Goal: Task Accomplishment & Management: Use online tool/utility

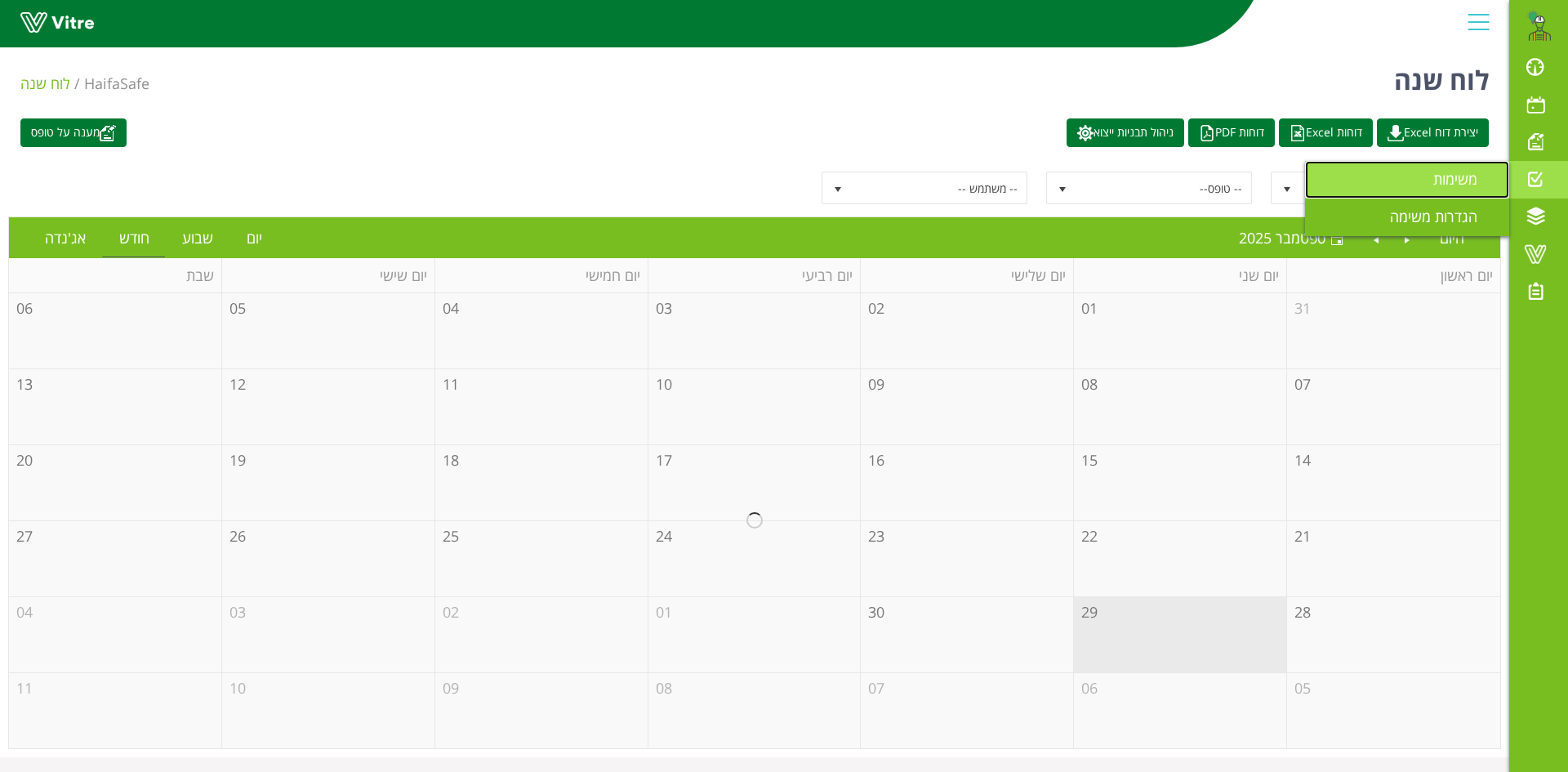
click at [1450, 182] on span "משימות" at bounding box center [1464, 179] width 64 height 20
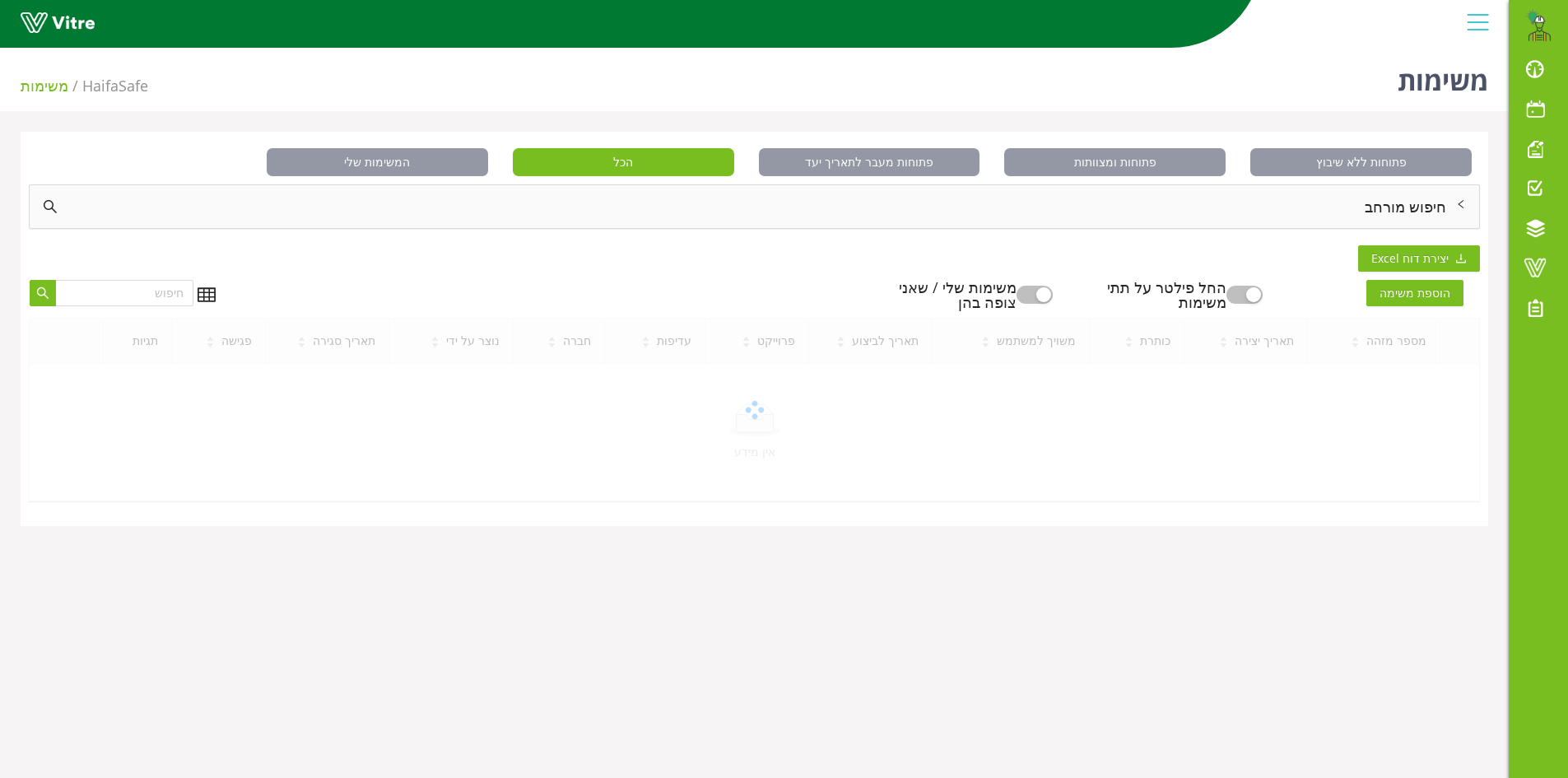
click at [1405, 208] on div "חיפוש מורחב" at bounding box center [754, 206] width 1449 height 43
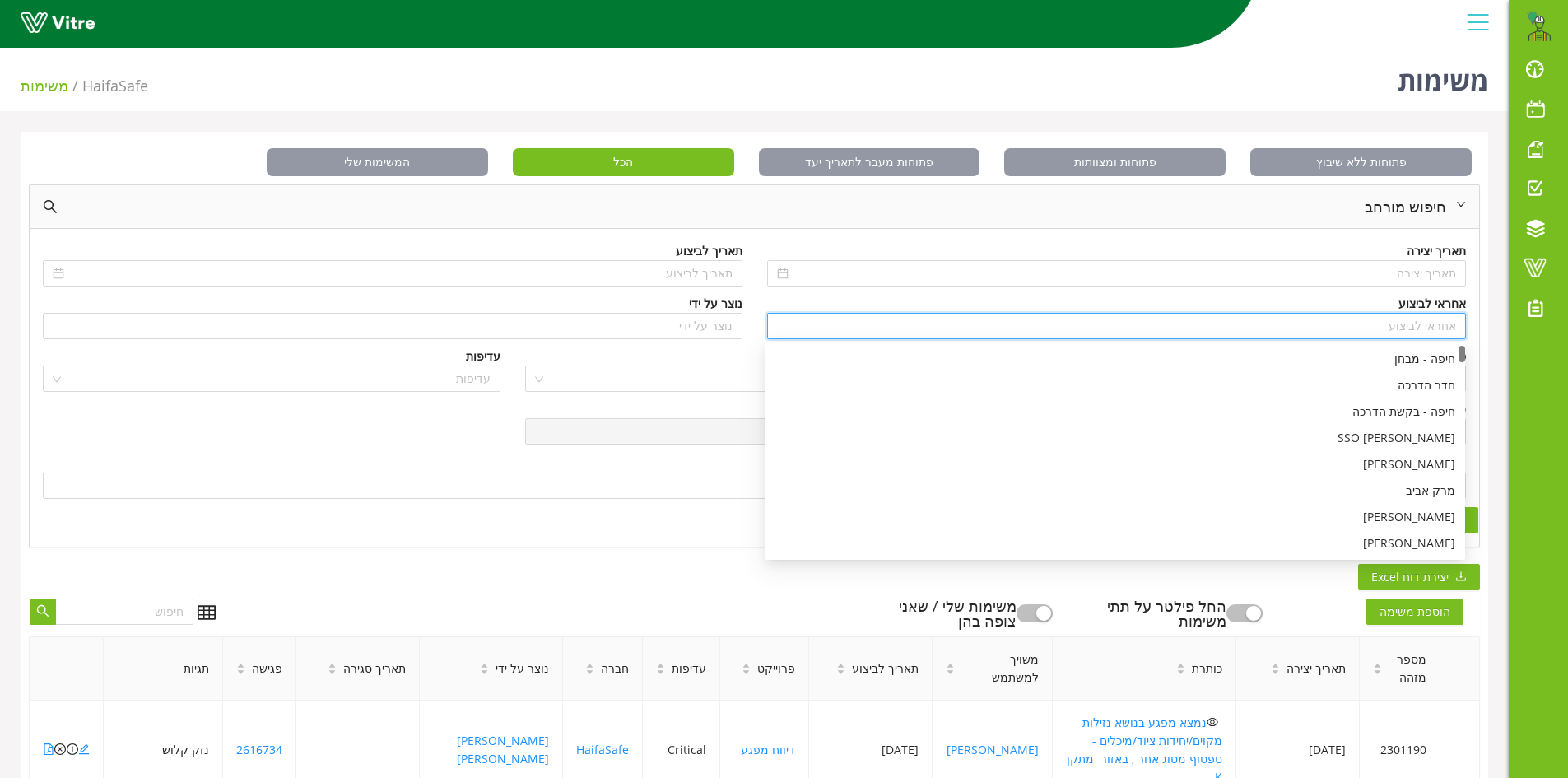
click at [1431, 323] on input "search" at bounding box center [1116, 326] width 680 height 25
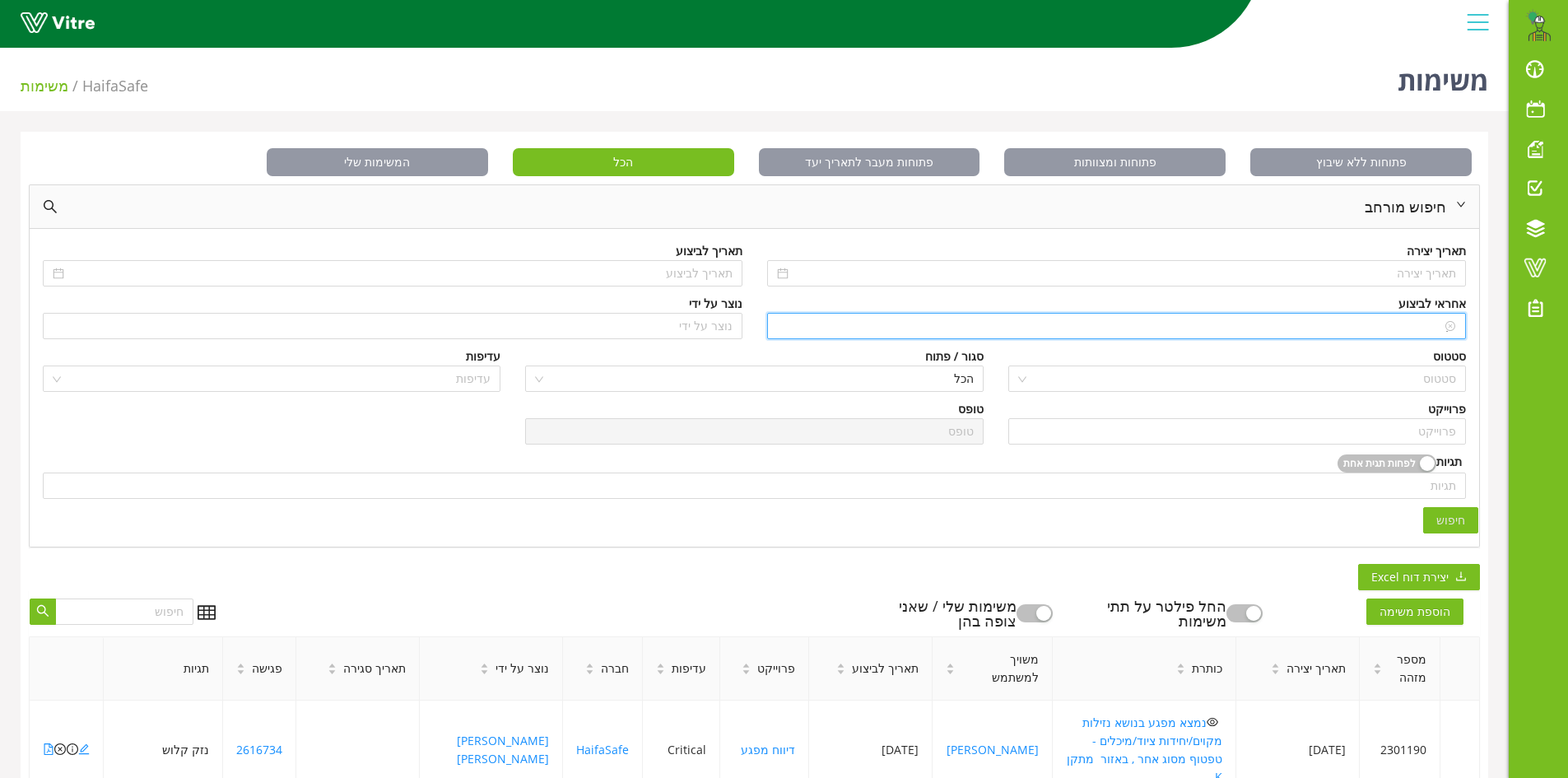
type input "n"
click at [1427, 354] on div "[PERSON_NAME]" at bounding box center [1114, 359] width 680 height 18
type input "[PERSON_NAME]"
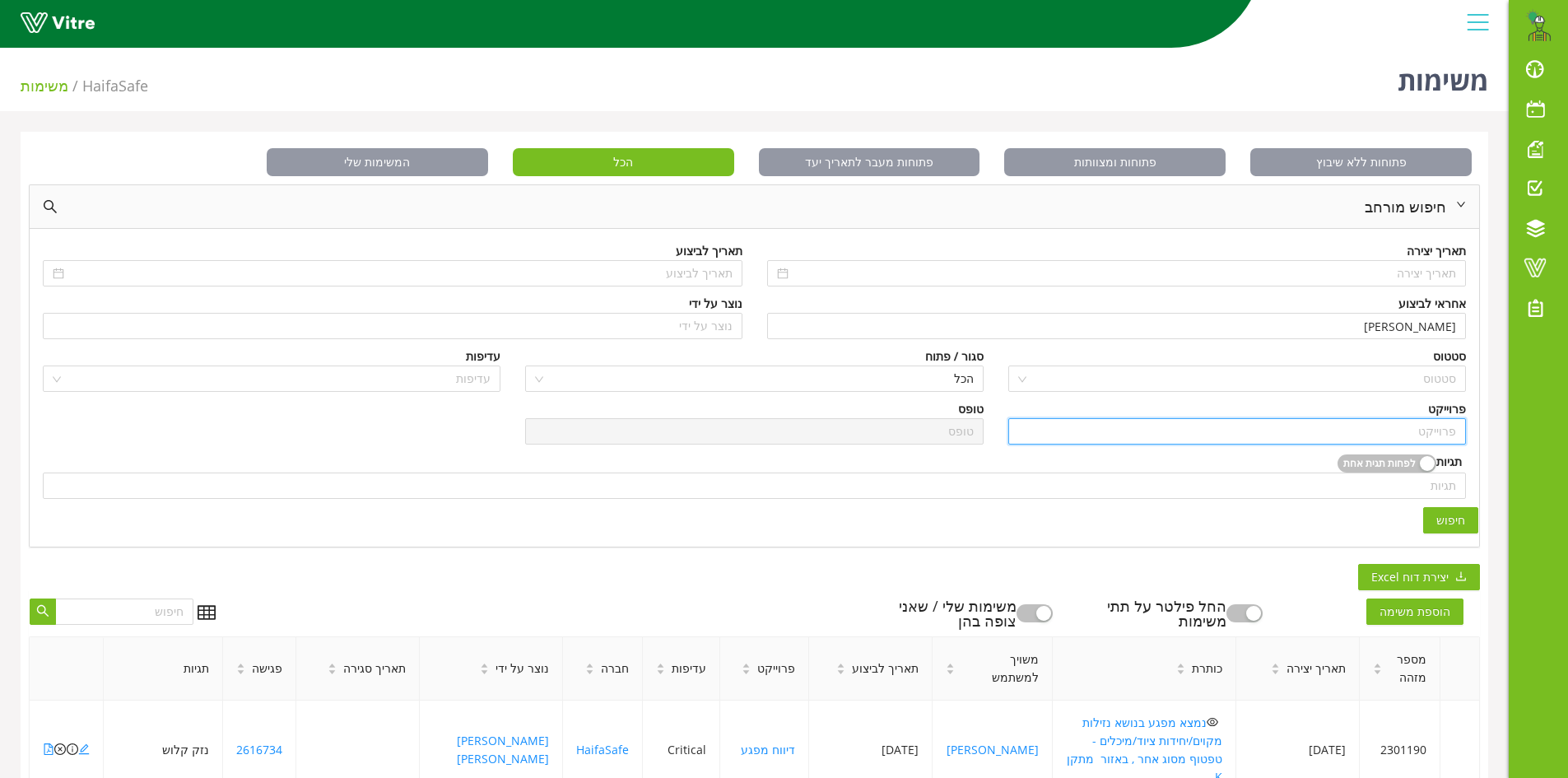
click at [1427, 428] on input "search" at bounding box center [1237, 432] width 438 height 25
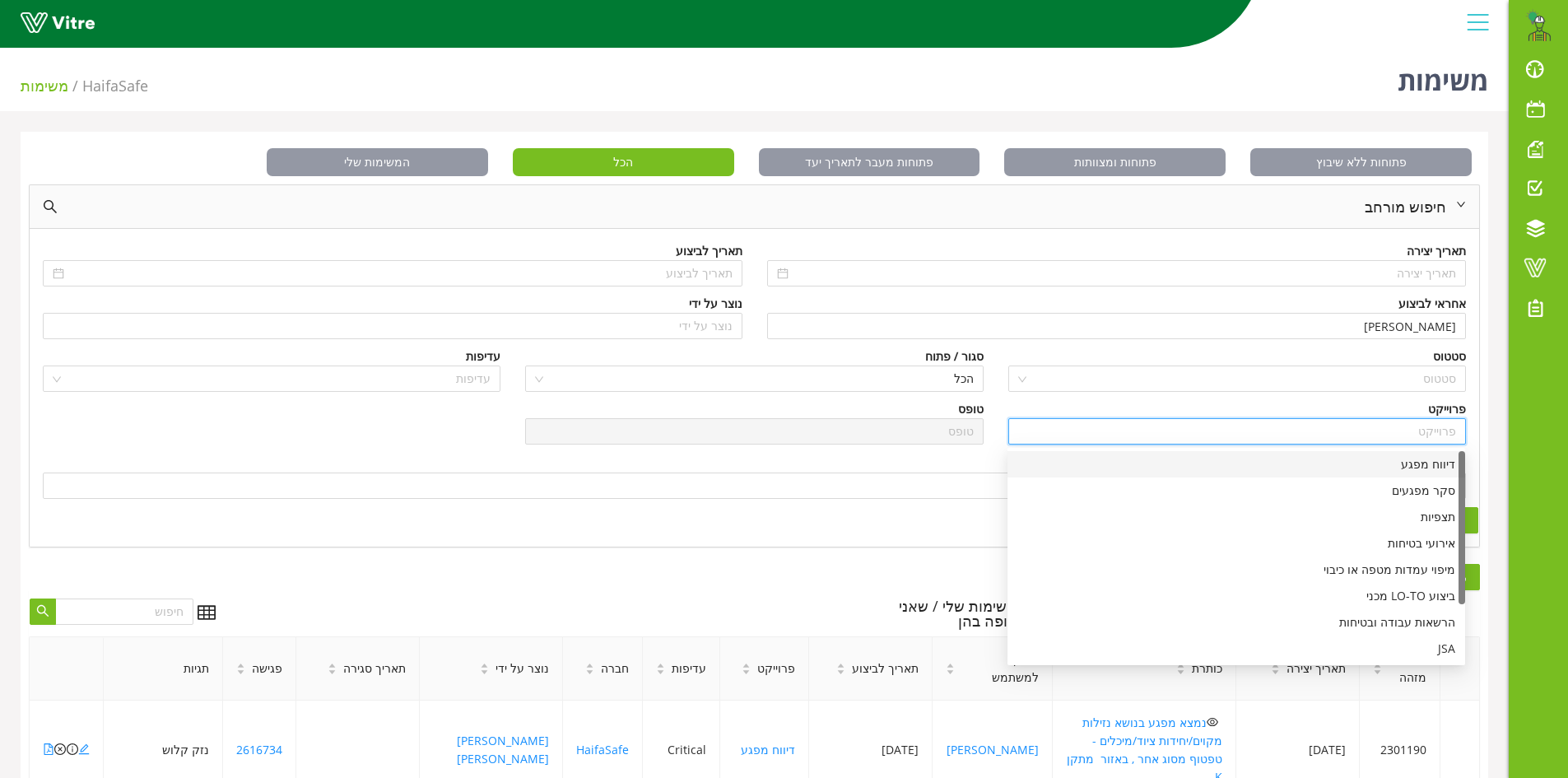
click at [1430, 461] on div "דיווח מפגע" at bounding box center [1236, 464] width 438 height 18
type input "דיווח מפגע"
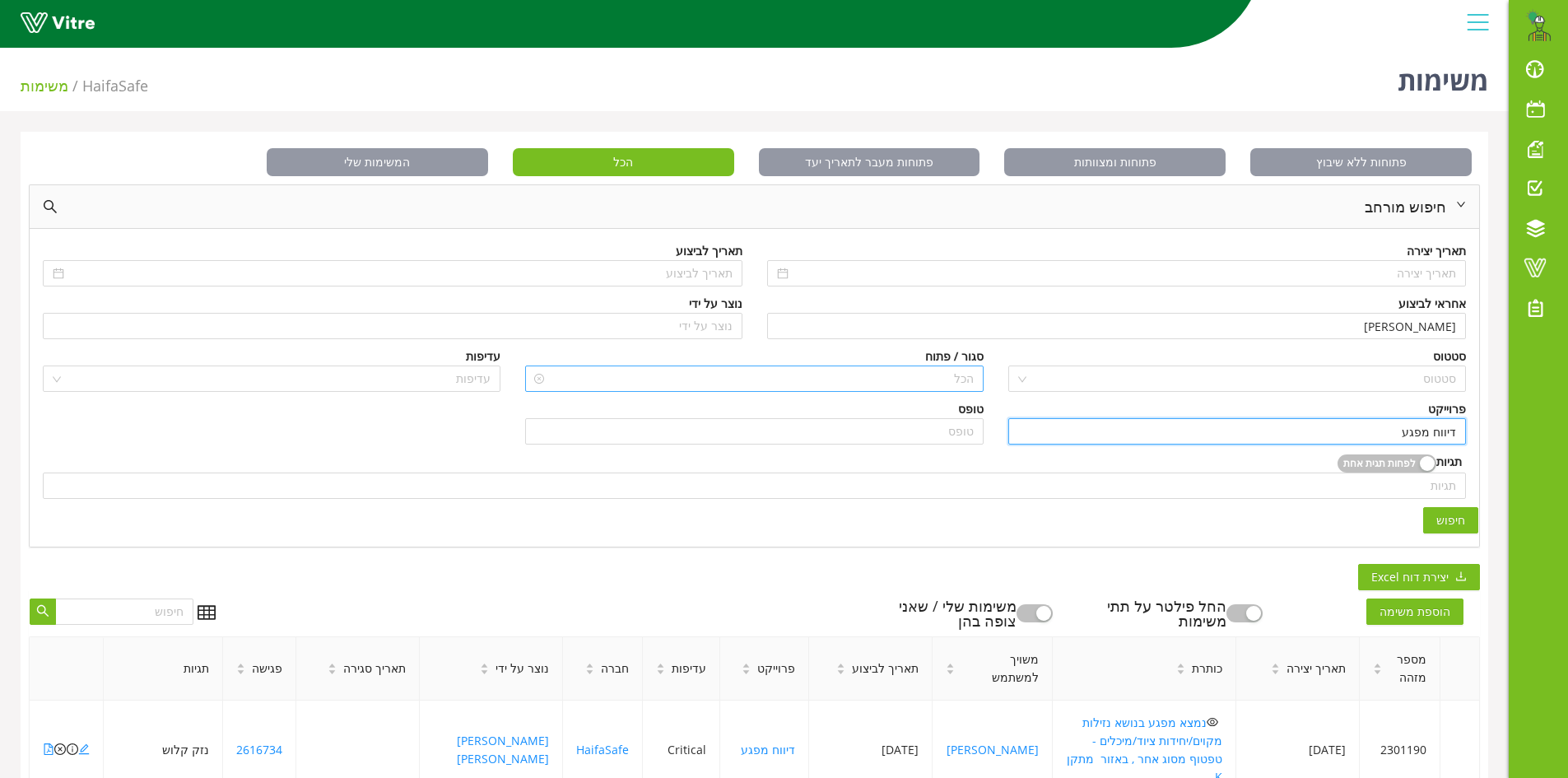
click at [925, 366] on span "הכל" at bounding box center [754, 379] width 438 height 25
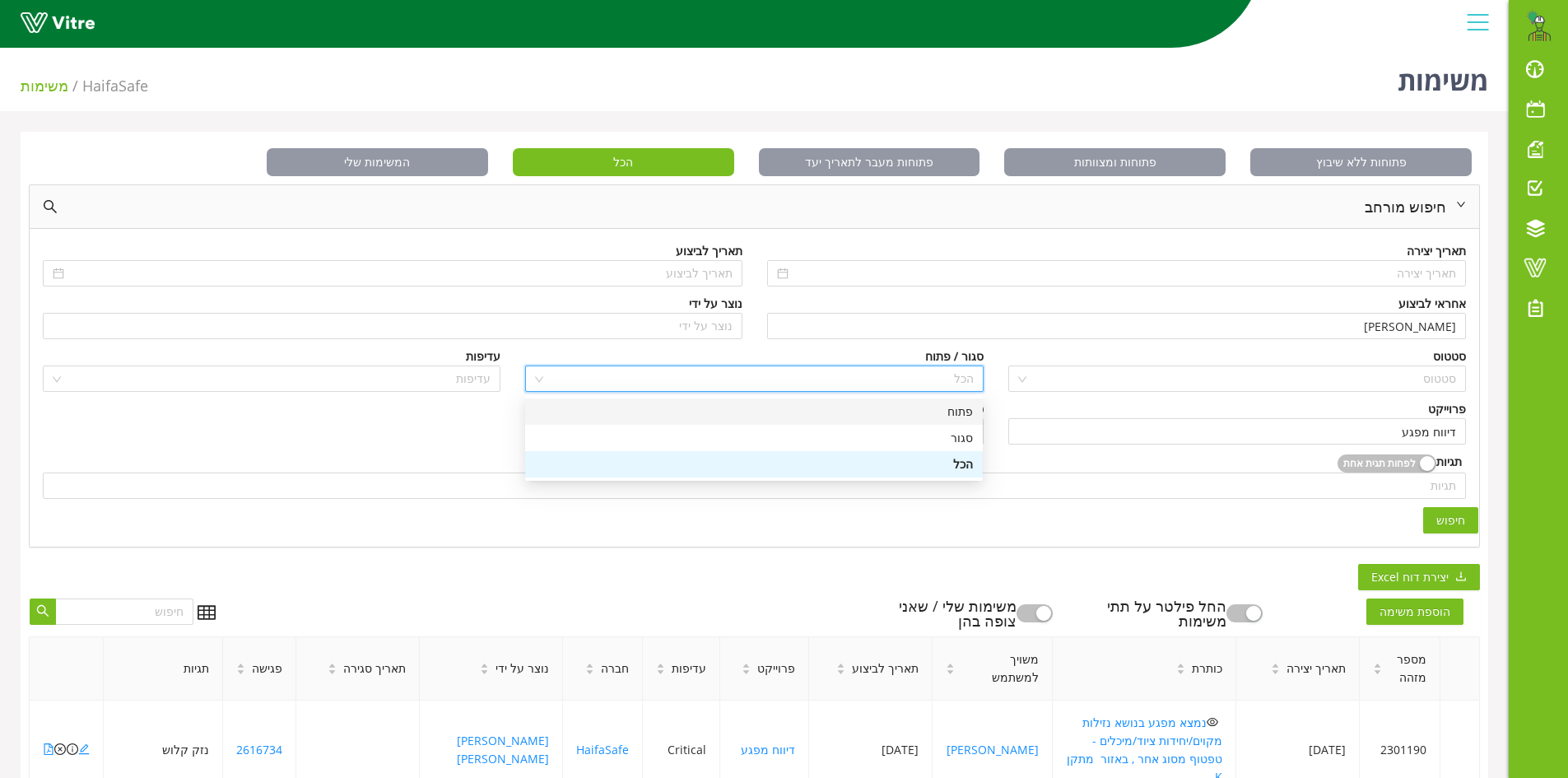
click at [941, 410] on div "פתוח" at bounding box center [754, 412] width 438 height 18
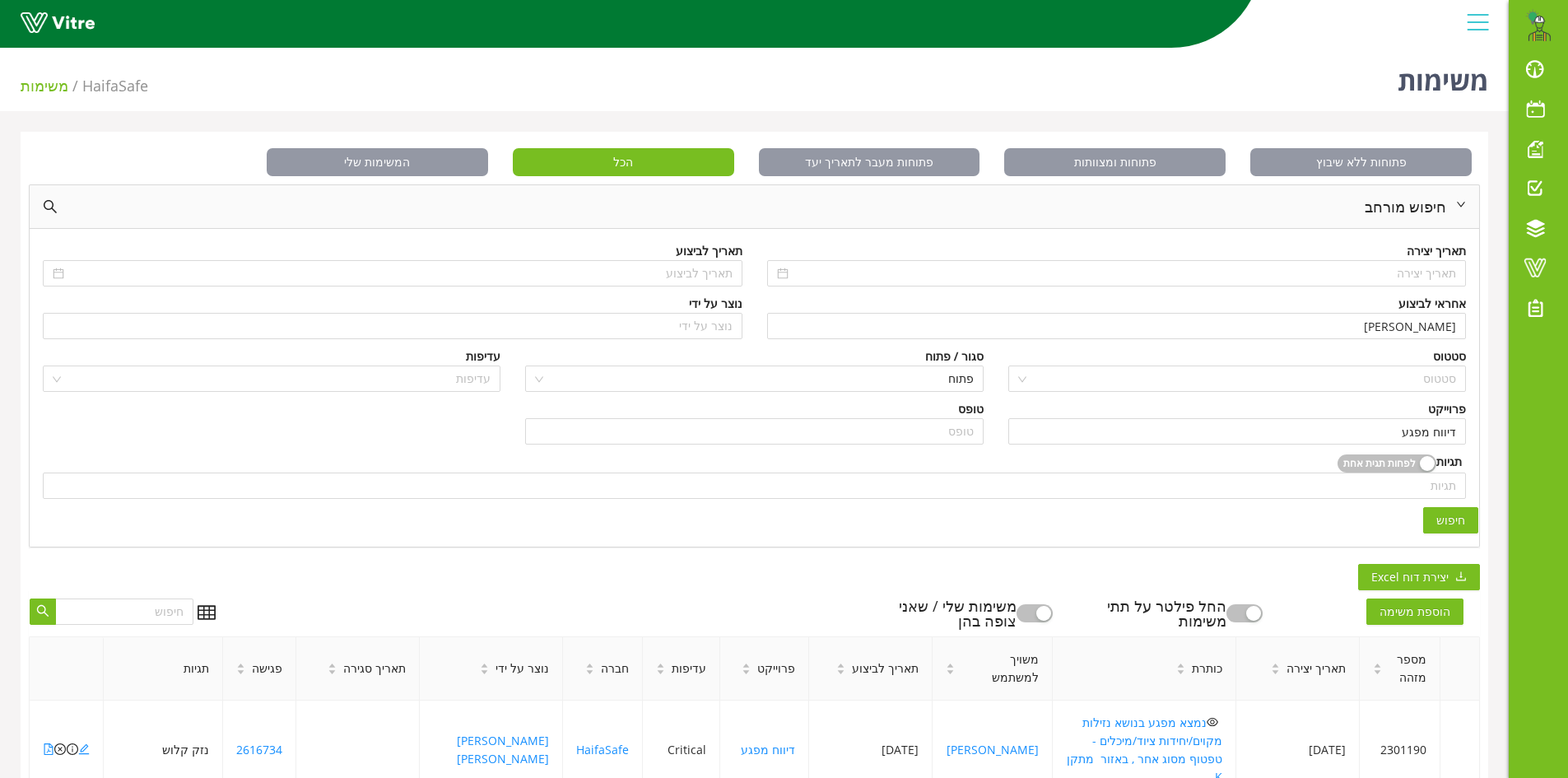
click at [1453, 524] on span "חיפוש" at bounding box center [1451, 520] width 29 height 18
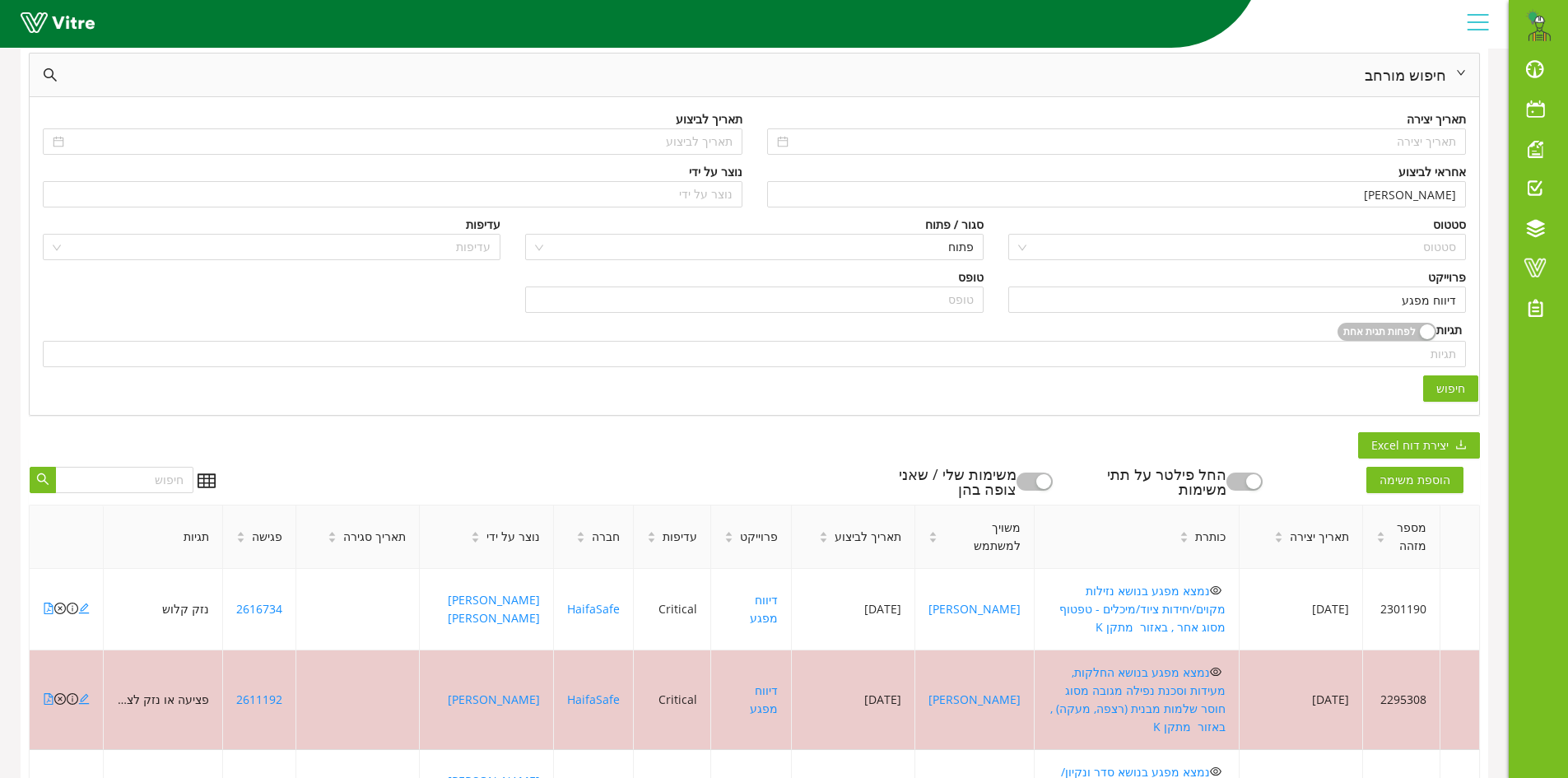
scroll to position [247, 0]
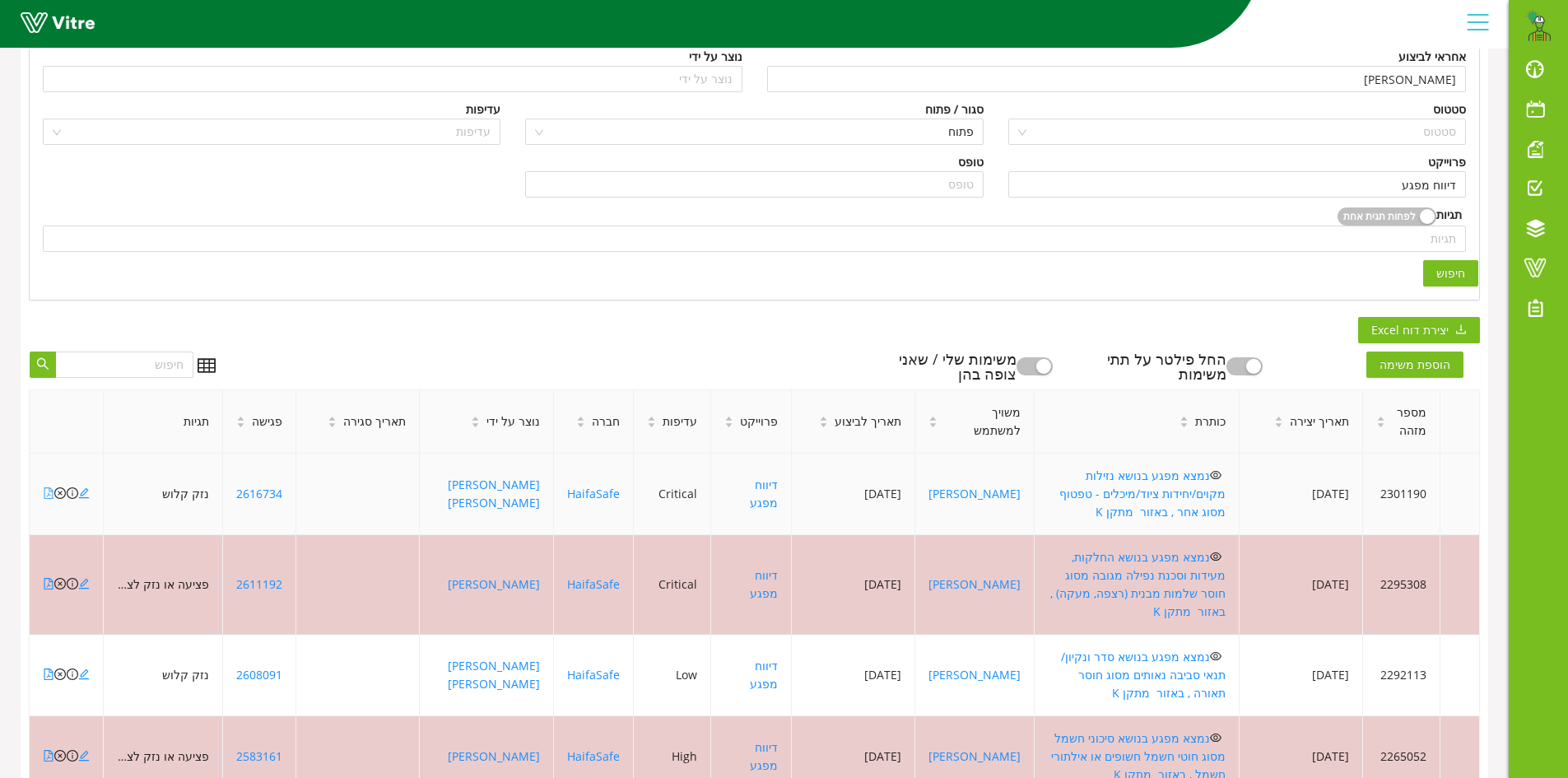
click at [48, 487] on icon "file-pdf" at bounding box center [49, 493] width 12 height 12
click at [59, 487] on icon "close-circle" at bounding box center [60, 493] width 12 height 12
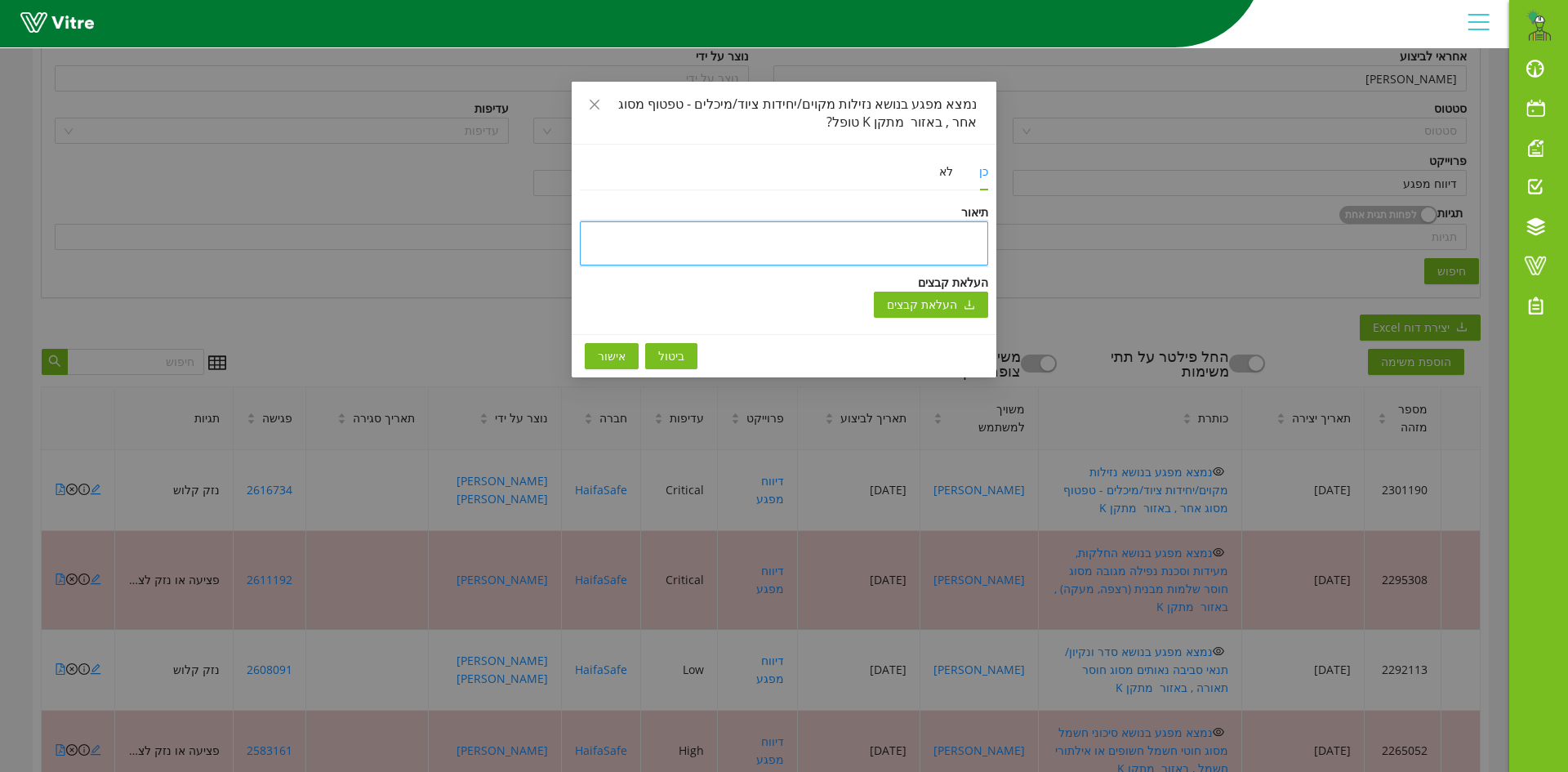
click at [672, 242] on textarea at bounding box center [783, 244] width 408 height 44
type textarea "ט"
type textarea "טו"
type textarea "טופ"
type textarea "טופל"
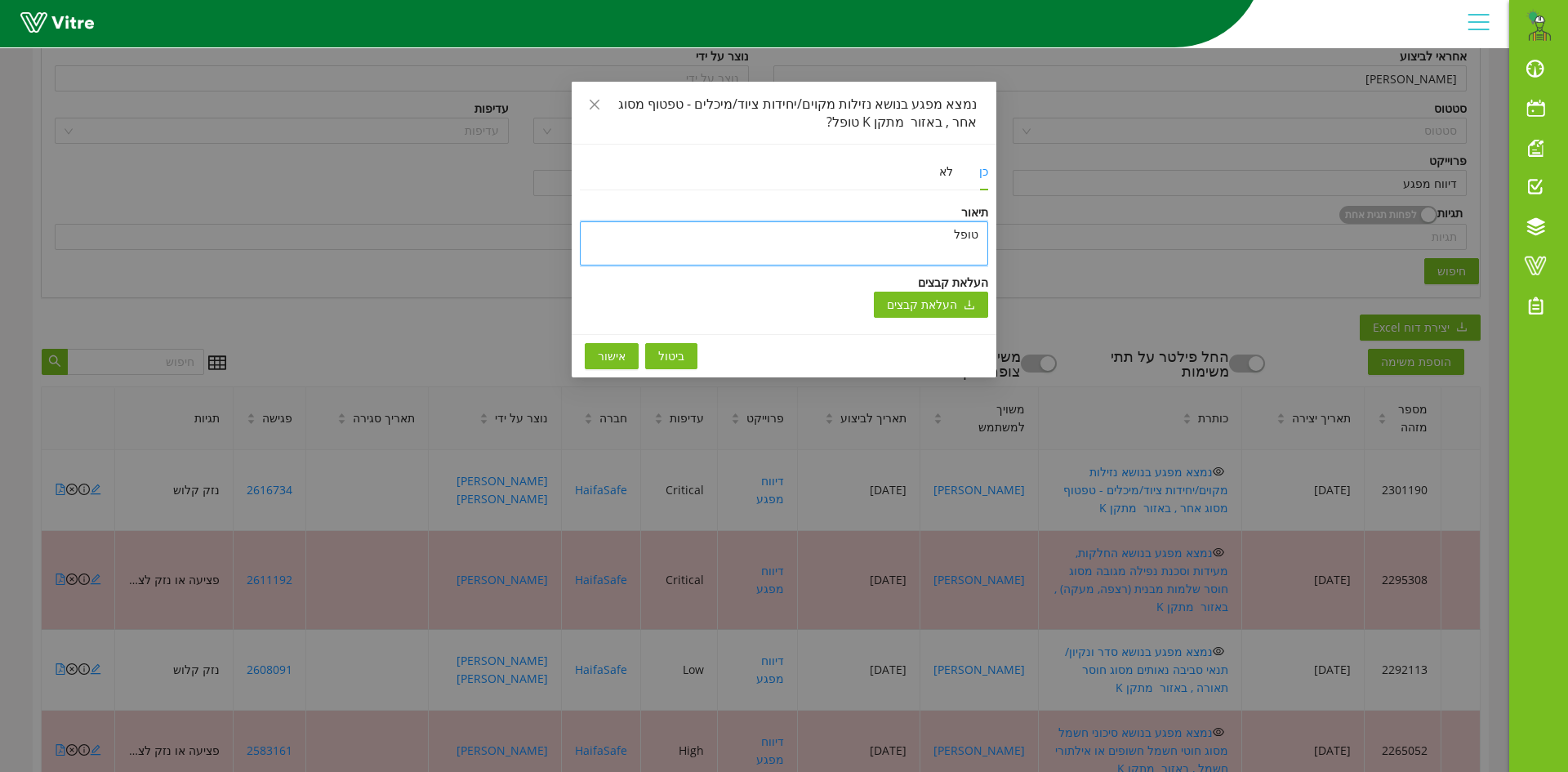
type textarea "טופל"
type textarea "טופל ו"
type textarea "טופל ונ"
type textarea "טופל וני"
type textarea "טופל וניס"
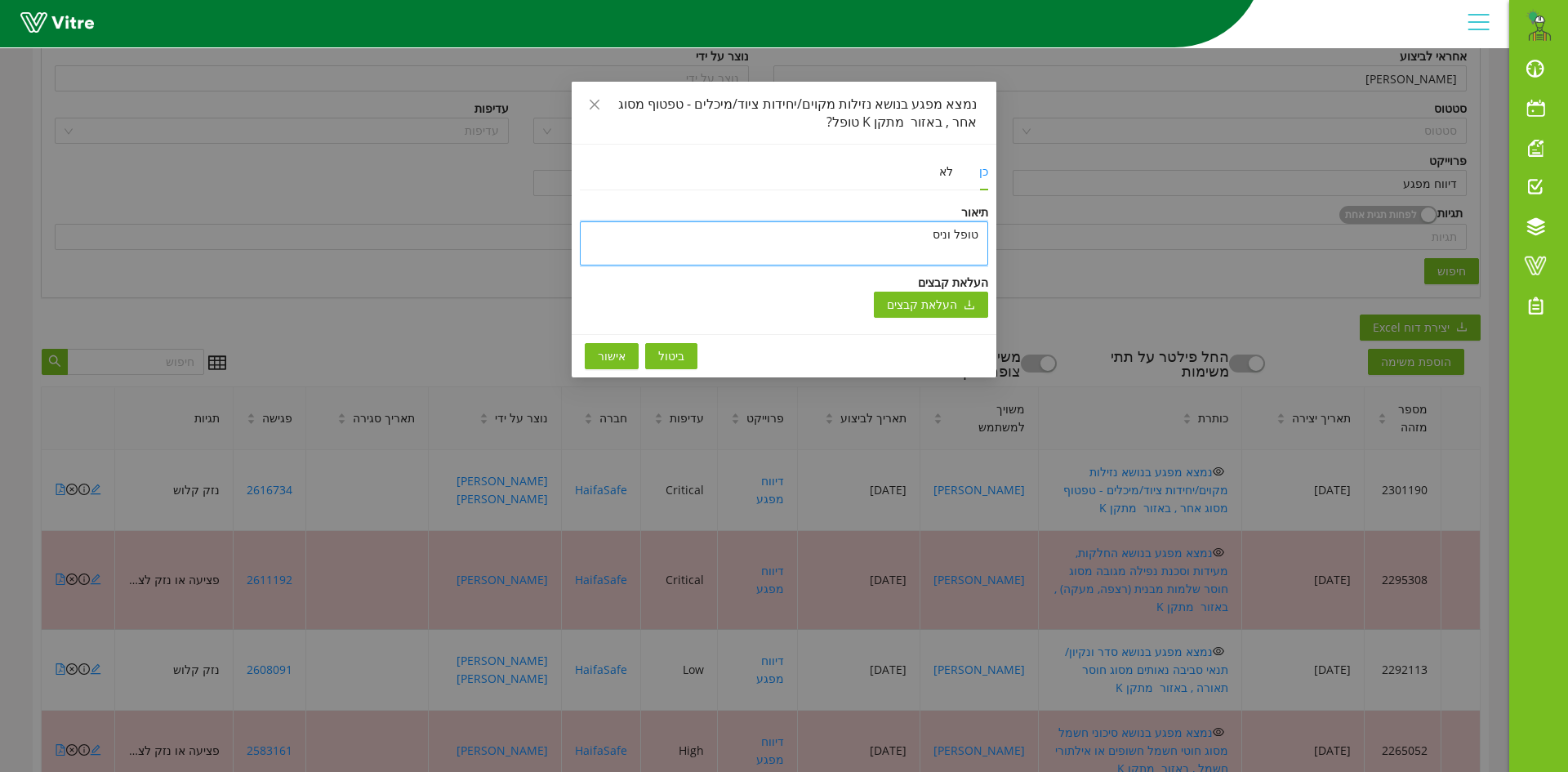
type textarea "טופל וניסג"
type textarea "טופל וניסגר"
type textarea "טופל וניסגר ב"
type textarea "טופל וניסגר בת"
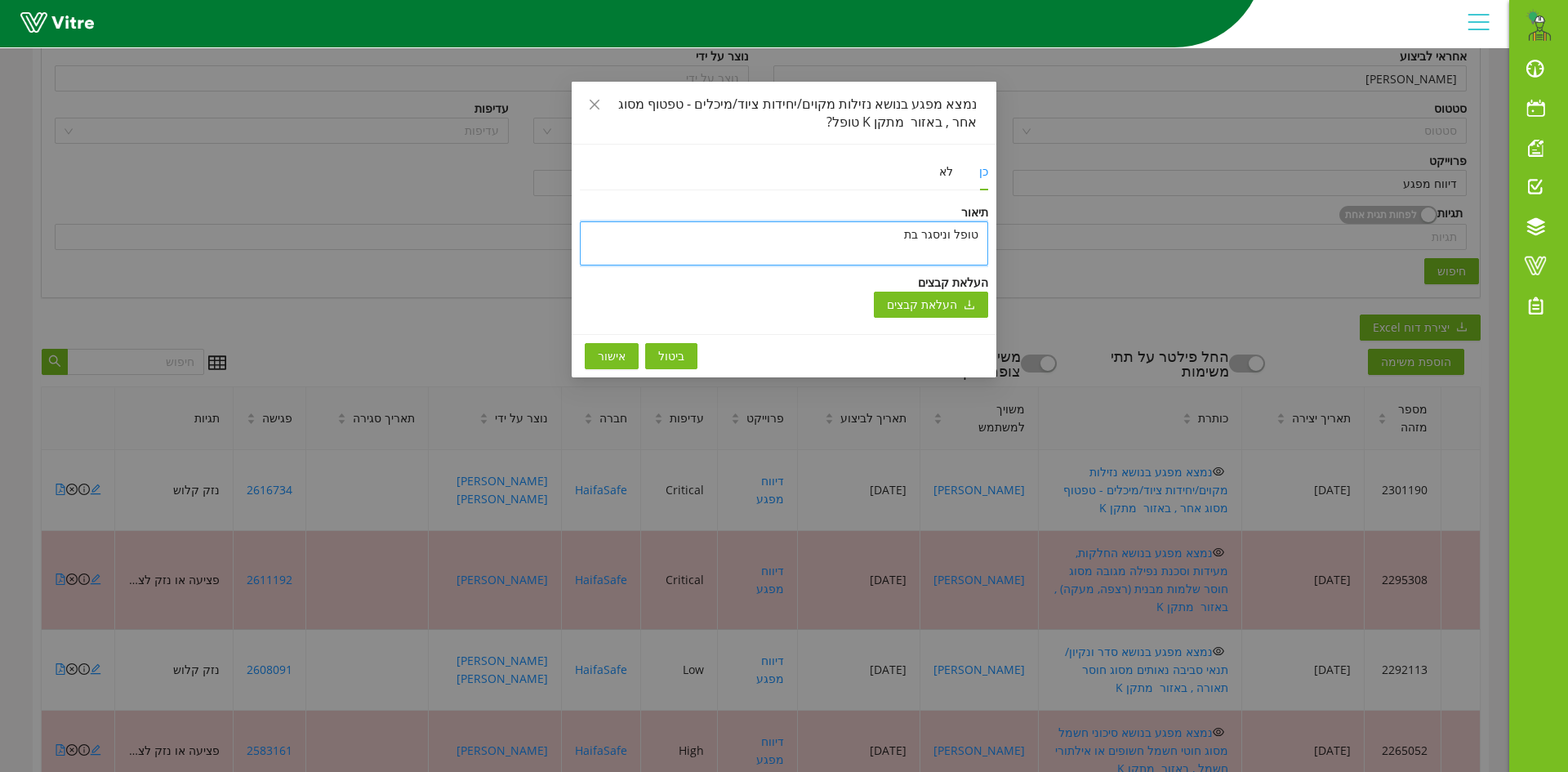
type textarea "[PERSON_NAME] וניסגר בתו"
type textarea "טופל וניסגר בתוכ"
type textarea "[PERSON_NAME] וניסגר בתוכנ"
type textarea "טופל וניסגר בתוכנה"
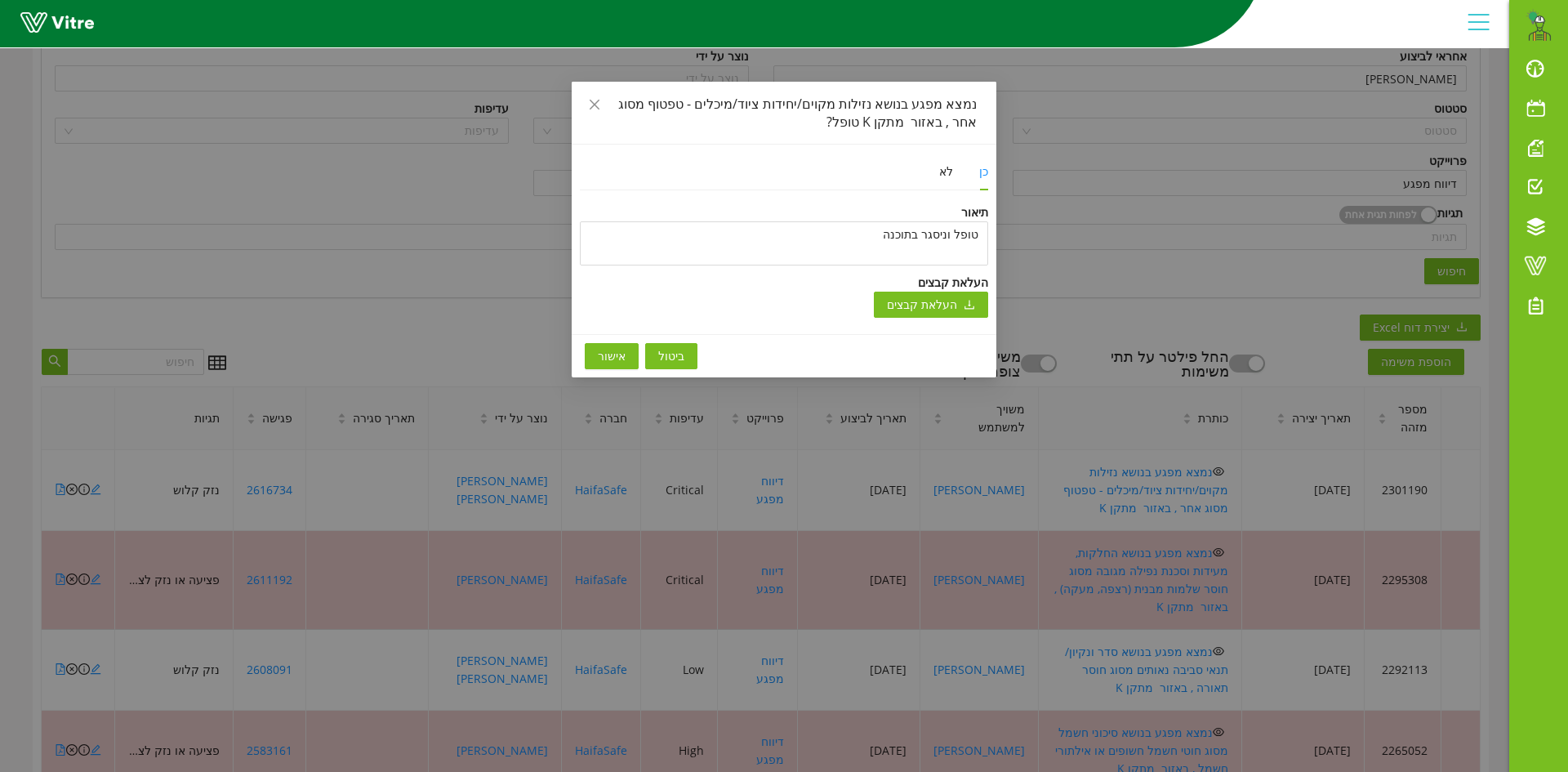
click at [611, 354] on span "אישור" at bounding box center [611, 356] width 28 height 18
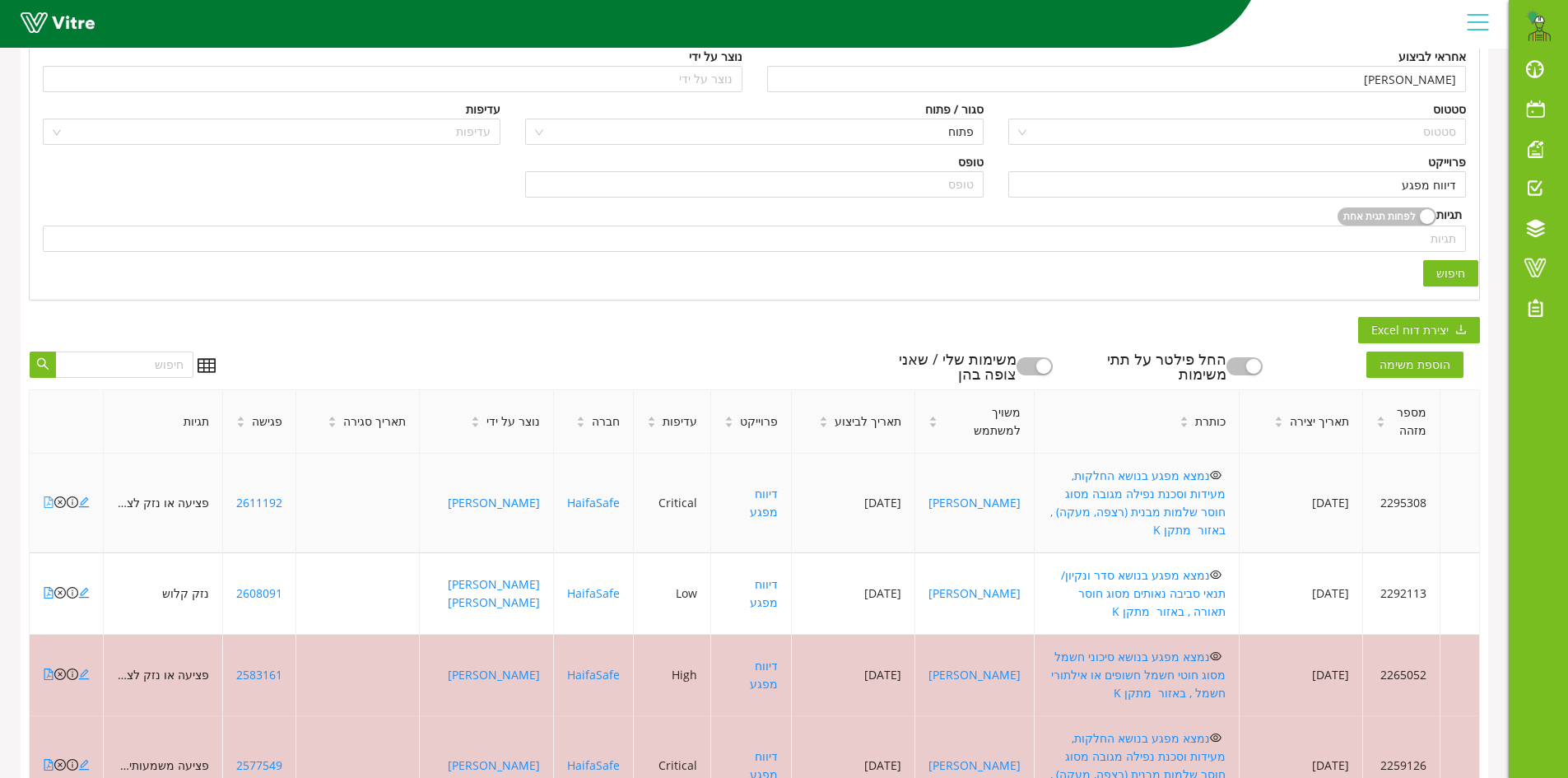
click at [46, 496] on icon "file-pdf" at bounding box center [49, 502] width 12 height 12
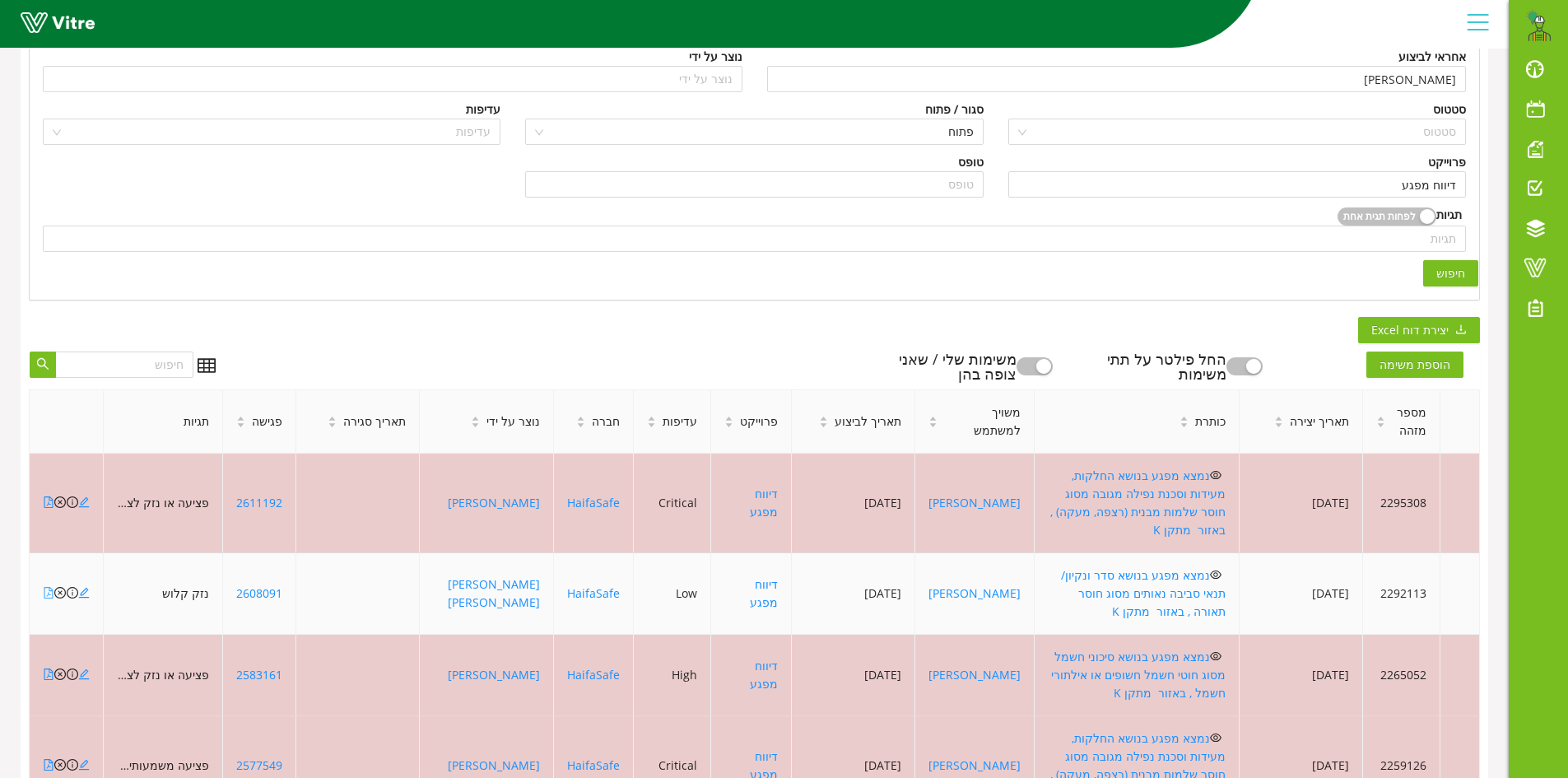
click at [48, 587] on icon "file-pdf" at bounding box center [49, 593] width 12 height 12
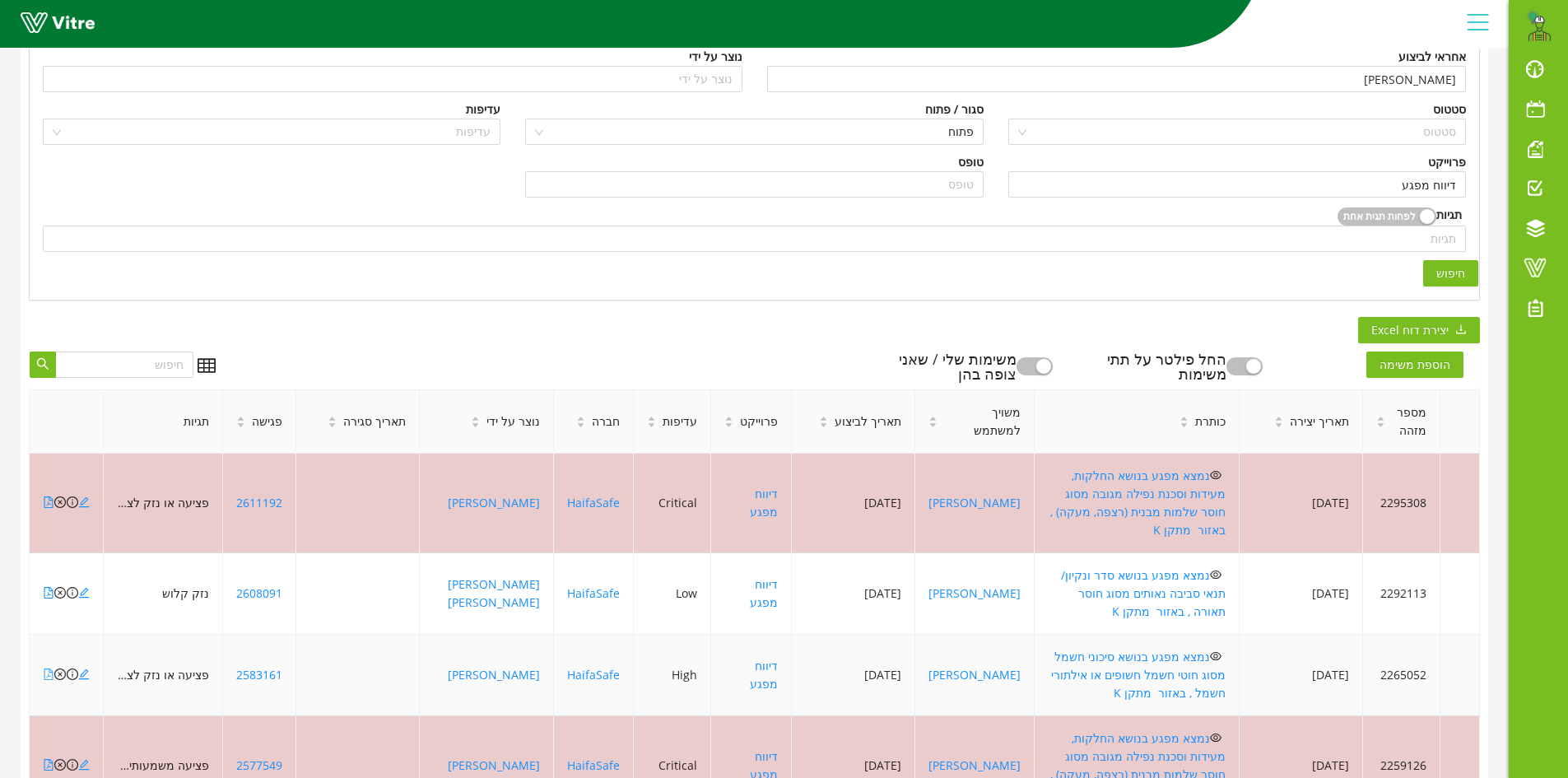
click at [47, 669] on icon "file-pdf" at bounding box center [49, 674] width 12 height 12
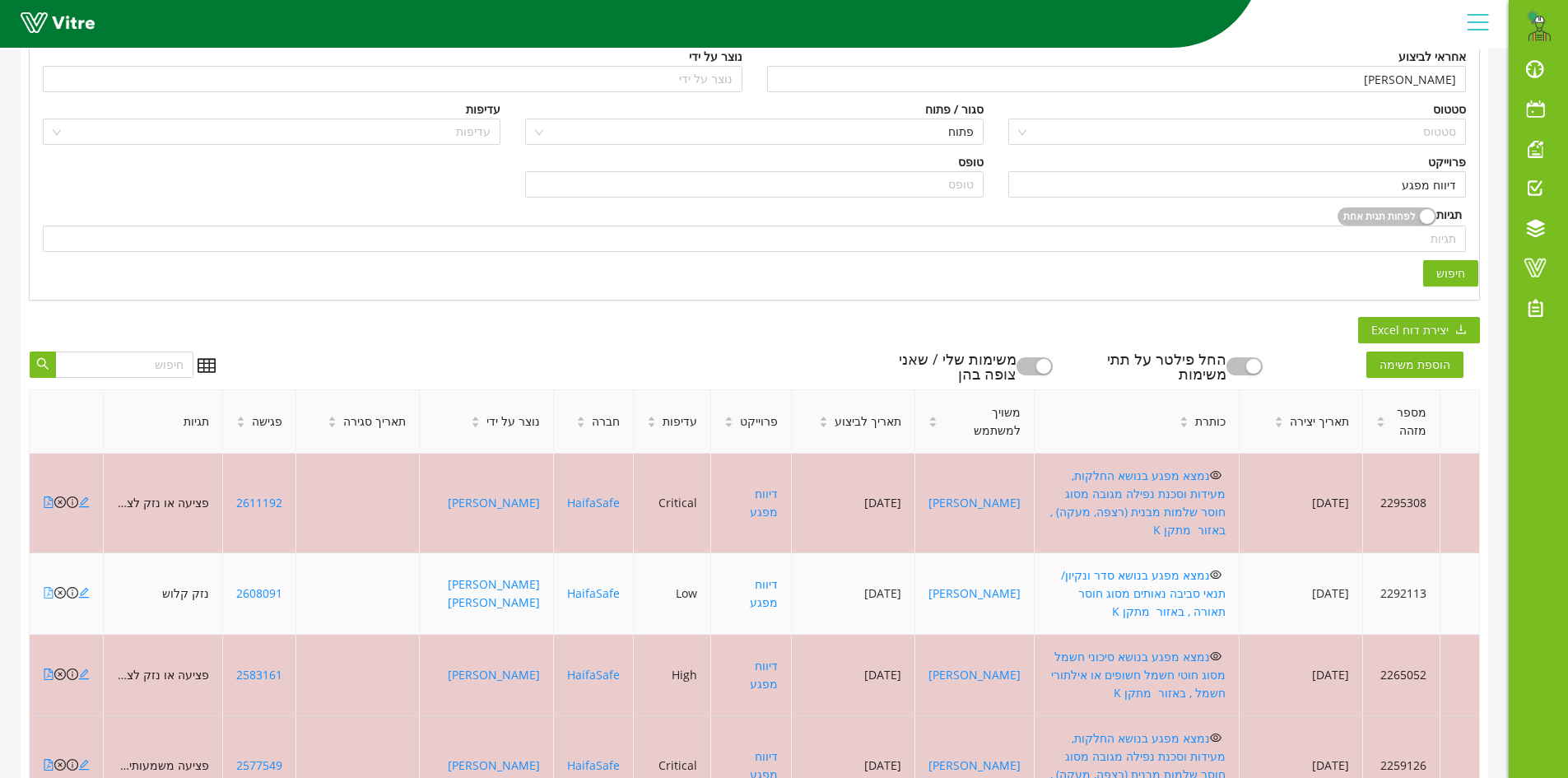
click at [47, 587] on icon "file-pdf" at bounding box center [49, 593] width 12 height 12
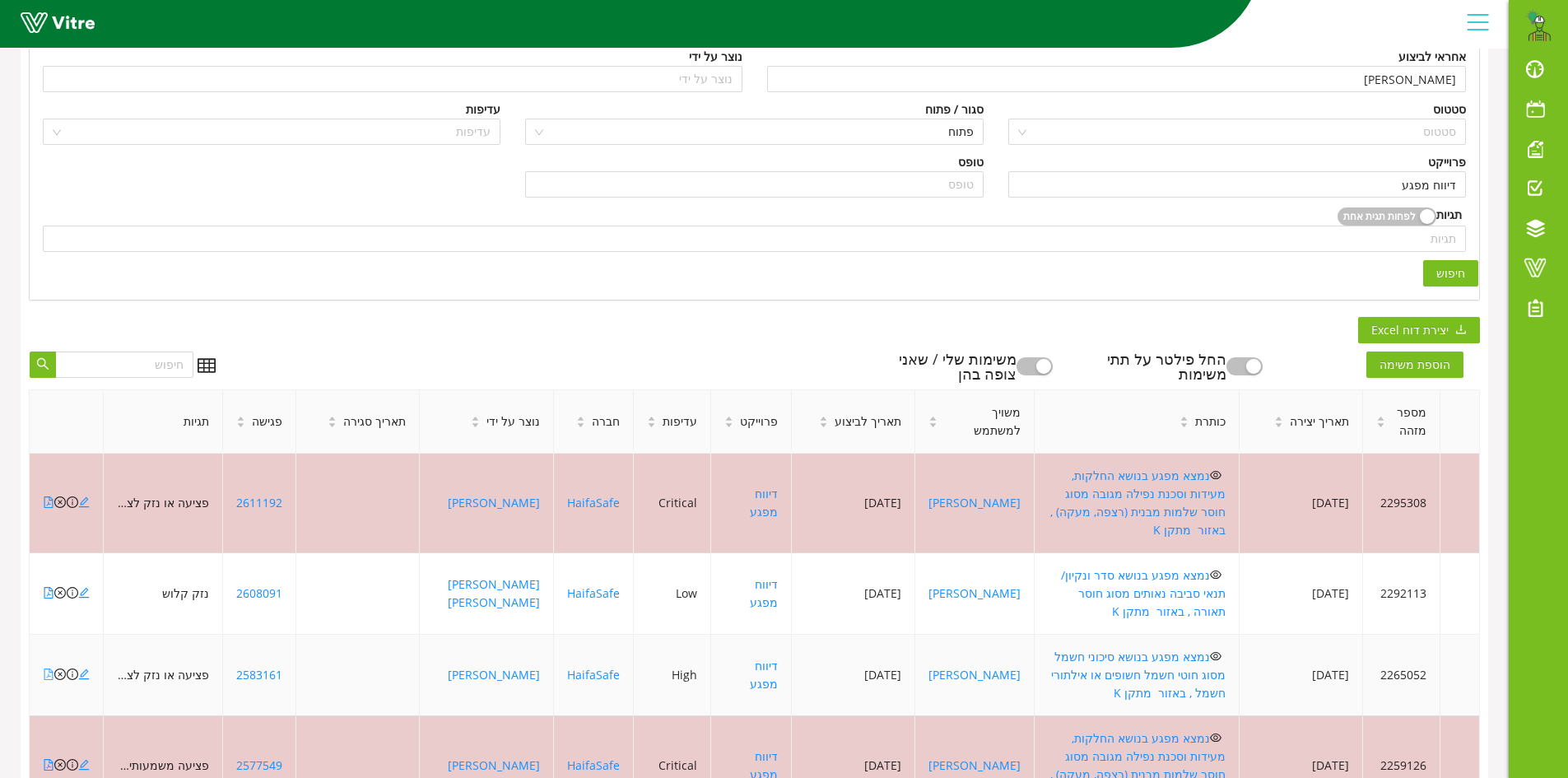
click at [46, 669] on icon "file-pdf" at bounding box center [49, 674] width 12 height 12
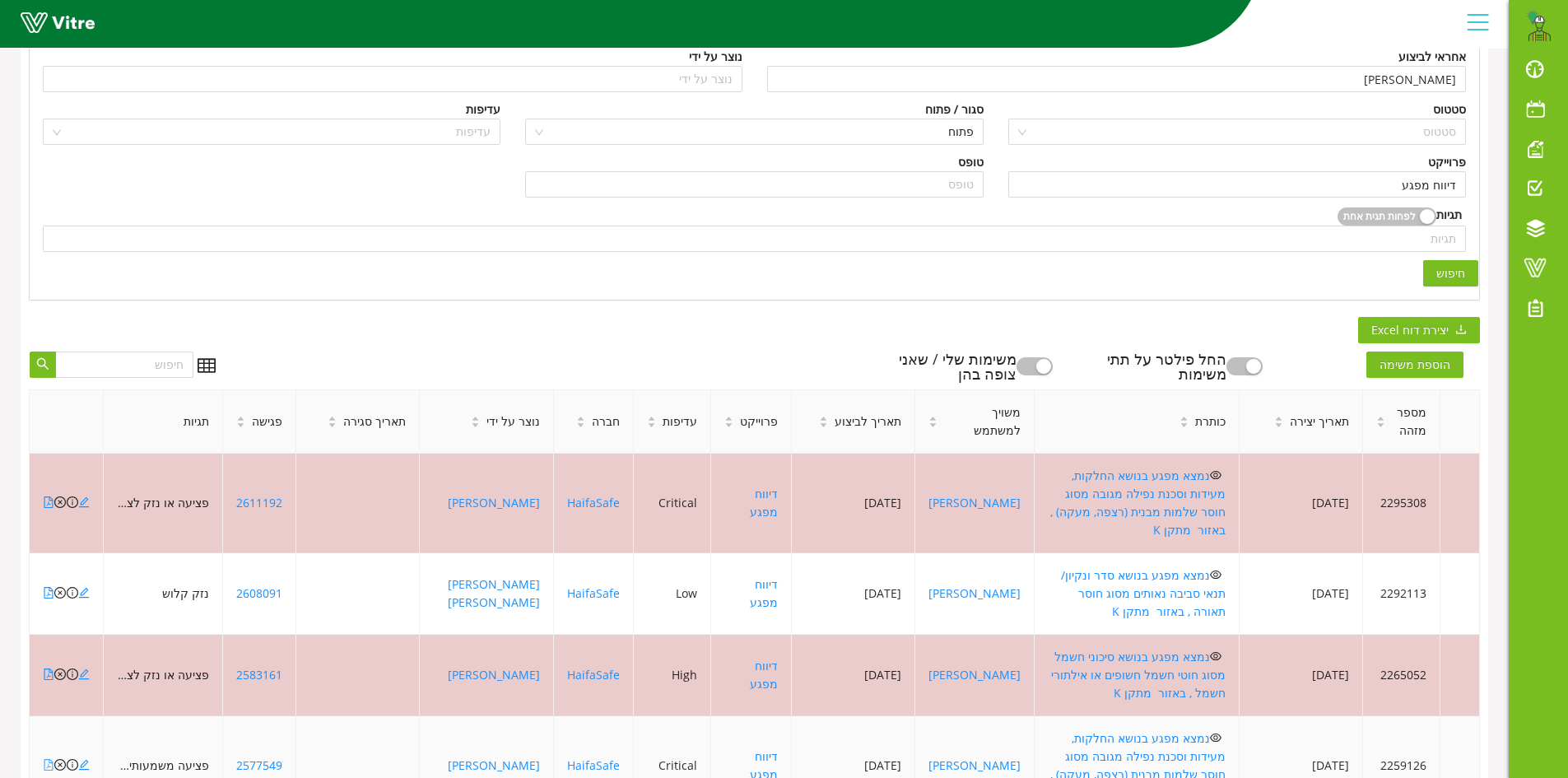
click at [48, 759] on icon "file-pdf" at bounding box center [49, 765] width 12 height 12
